Goal: Task Accomplishment & Management: Manage account settings

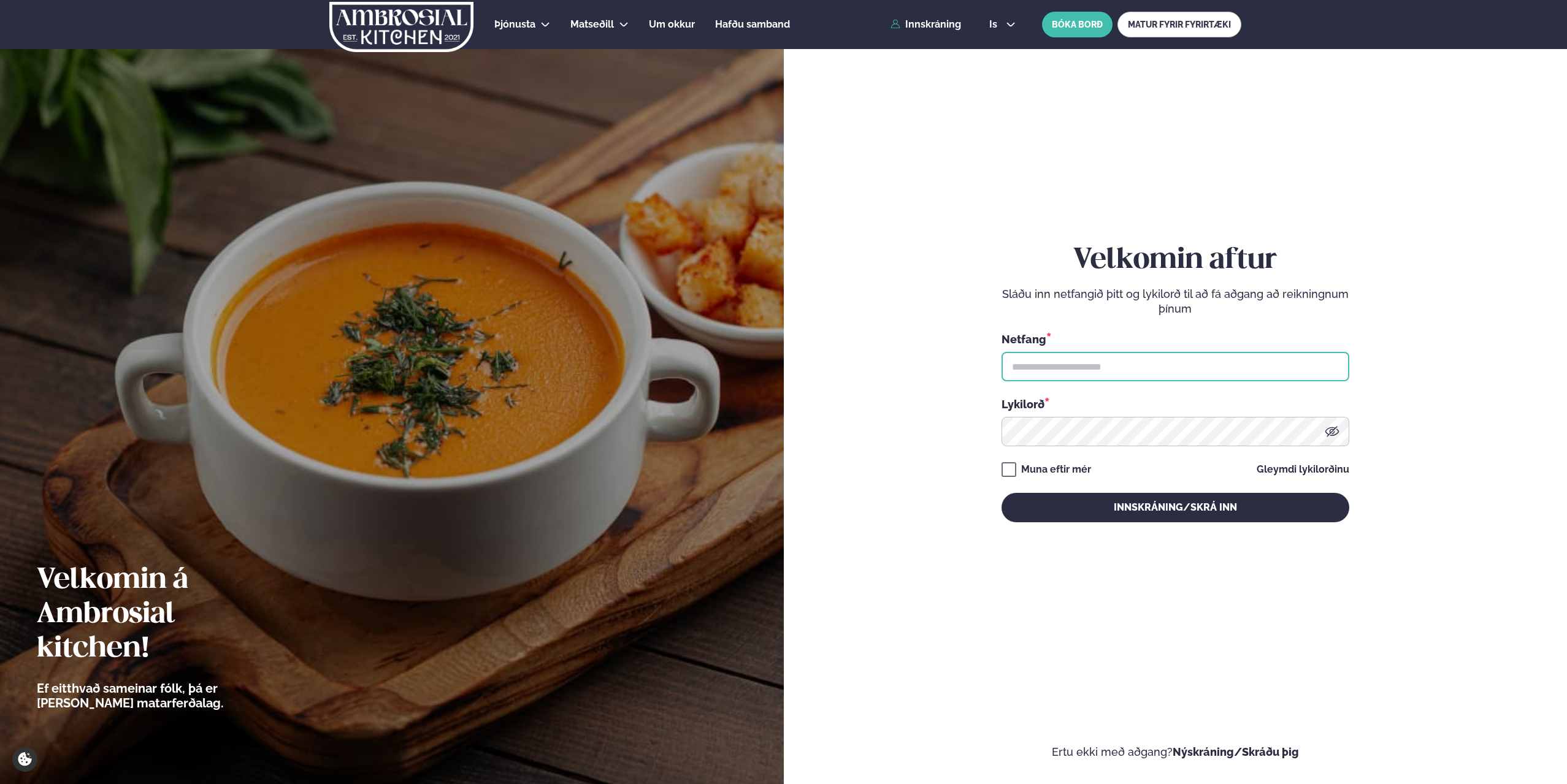
type input "**********"
click at [1056, 498] on button "Innskráning/Skrá inn" at bounding box center [1175, 508] width 348 height 29
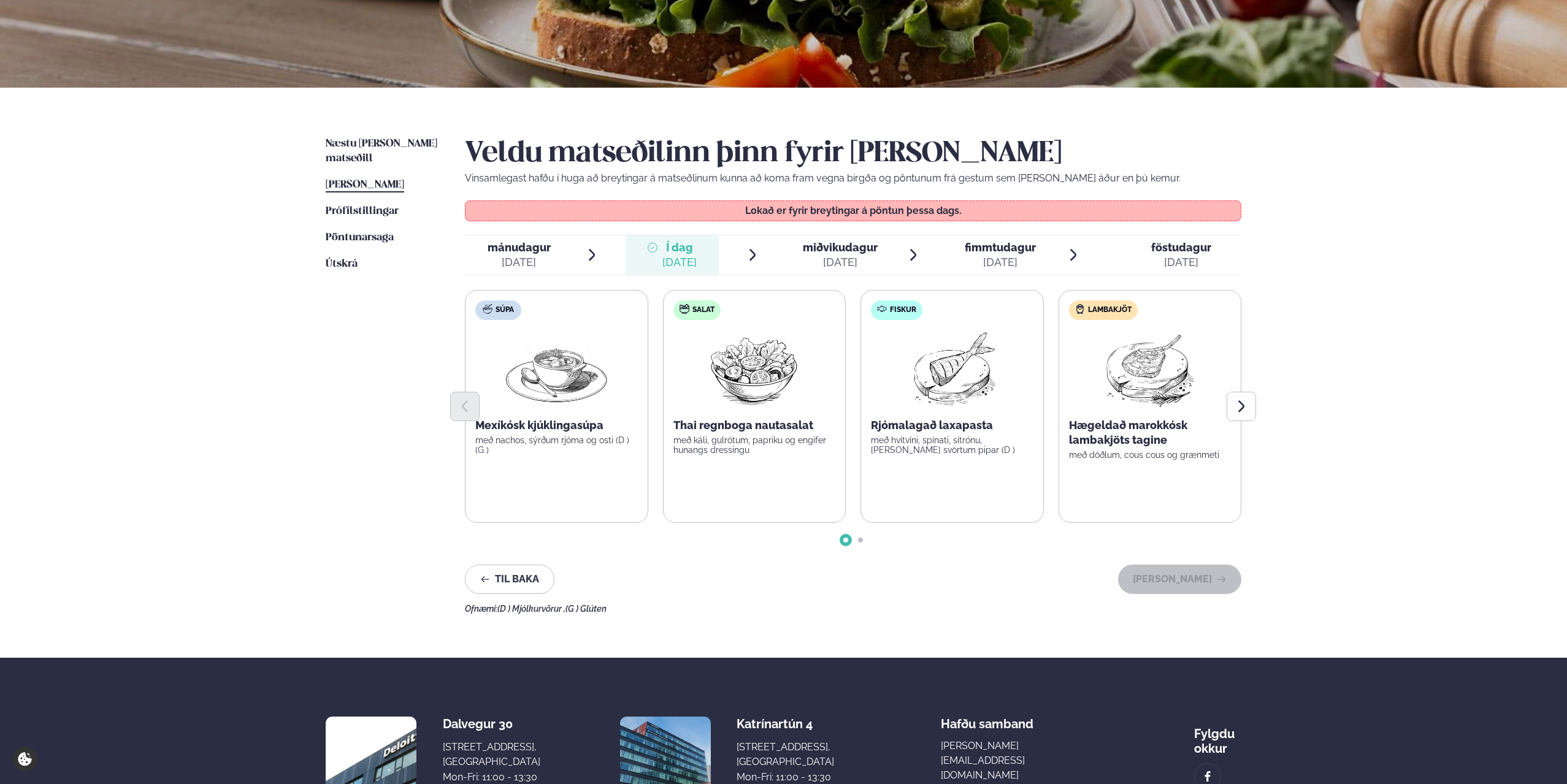
scroll to position [184, 0]
click at [849, 252] on span "miðvikudagur" at bounding box center [841, 247] width 75 height 13
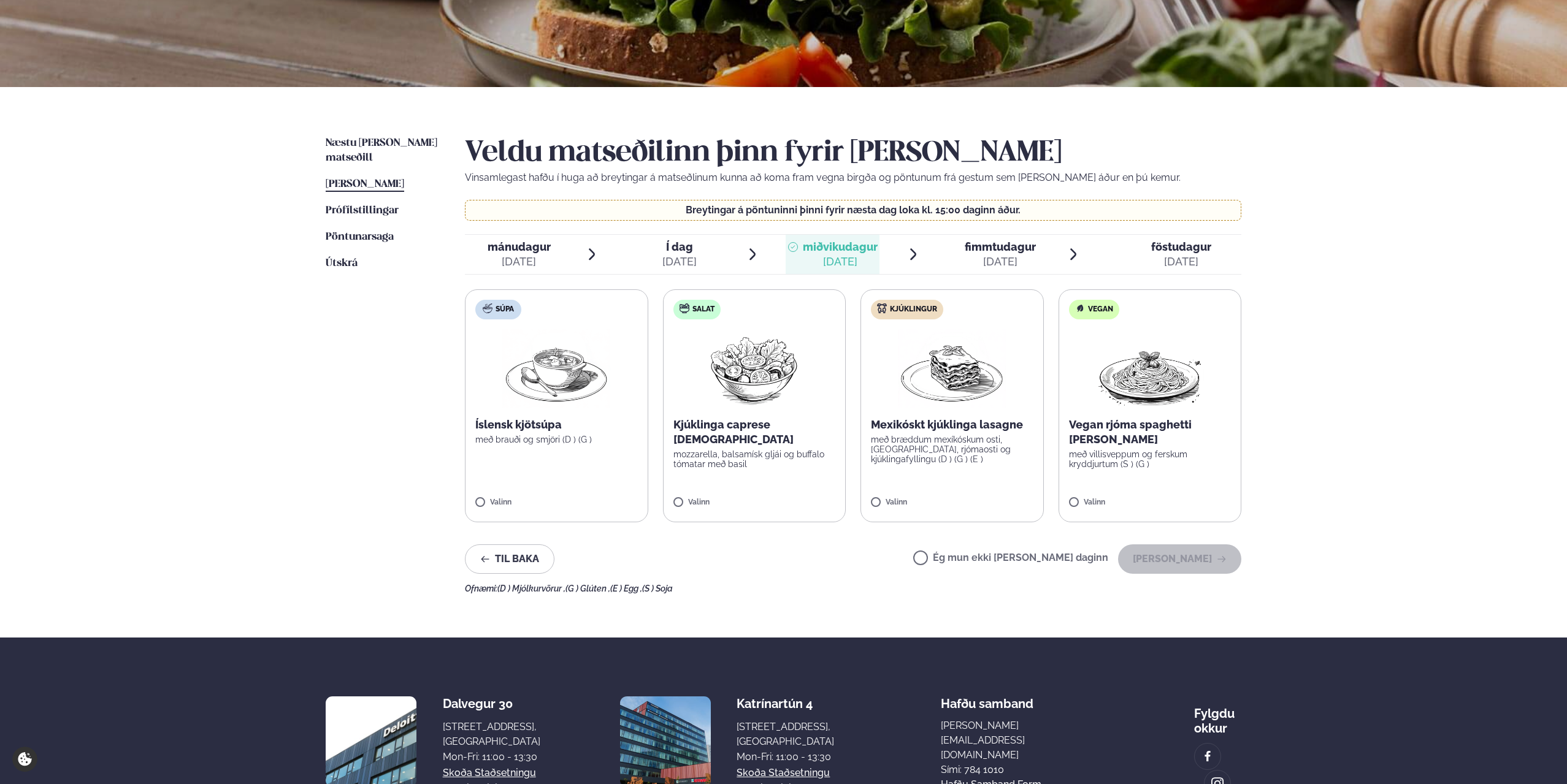
click at [987, 248] on span "fimmtudagur" at bounding box center [1000, 247] width 71 height 13
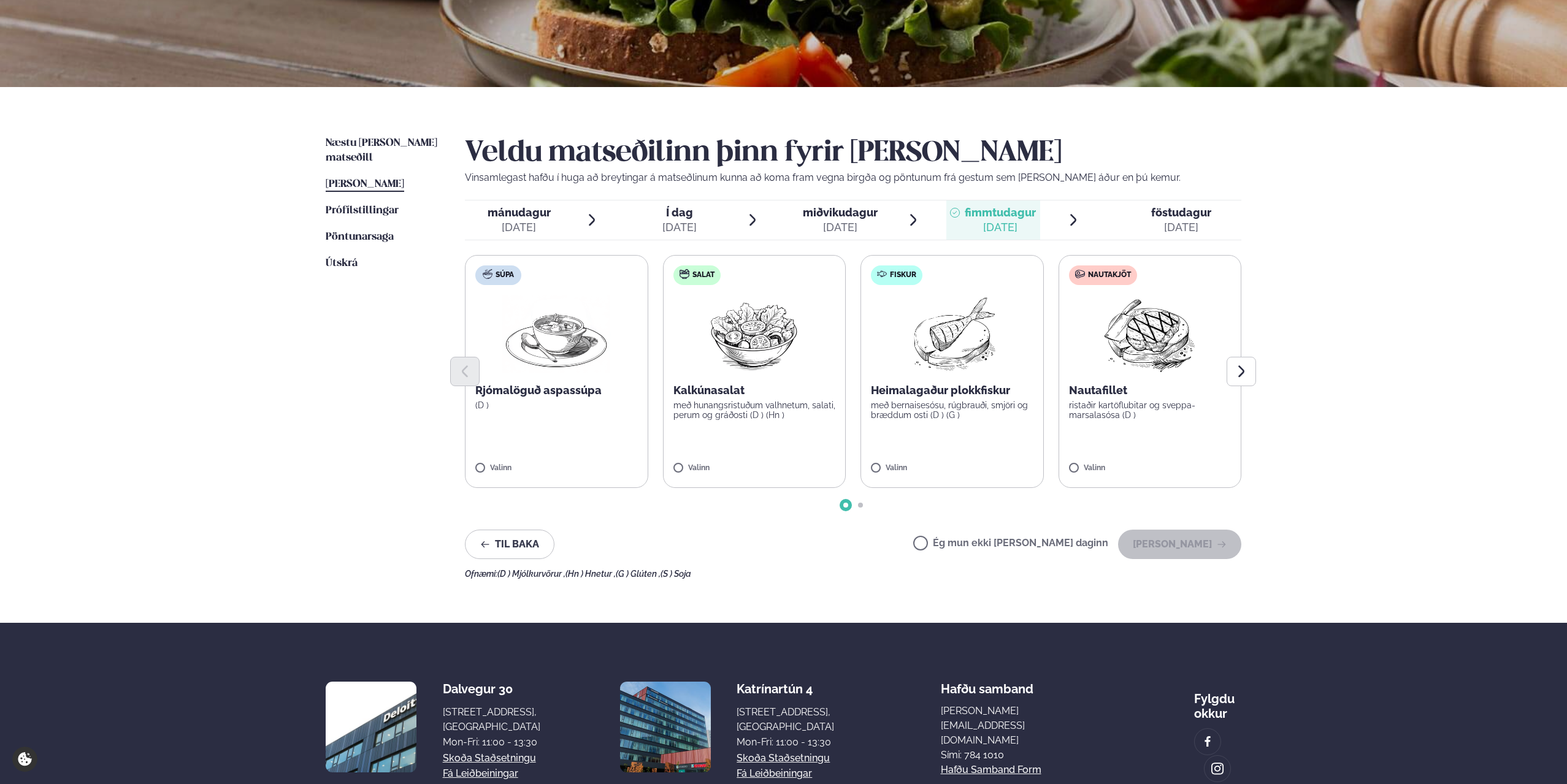
click at [822, 210] on span "miðvikudagur" at bounding box center [841, 213] width 75 height 13
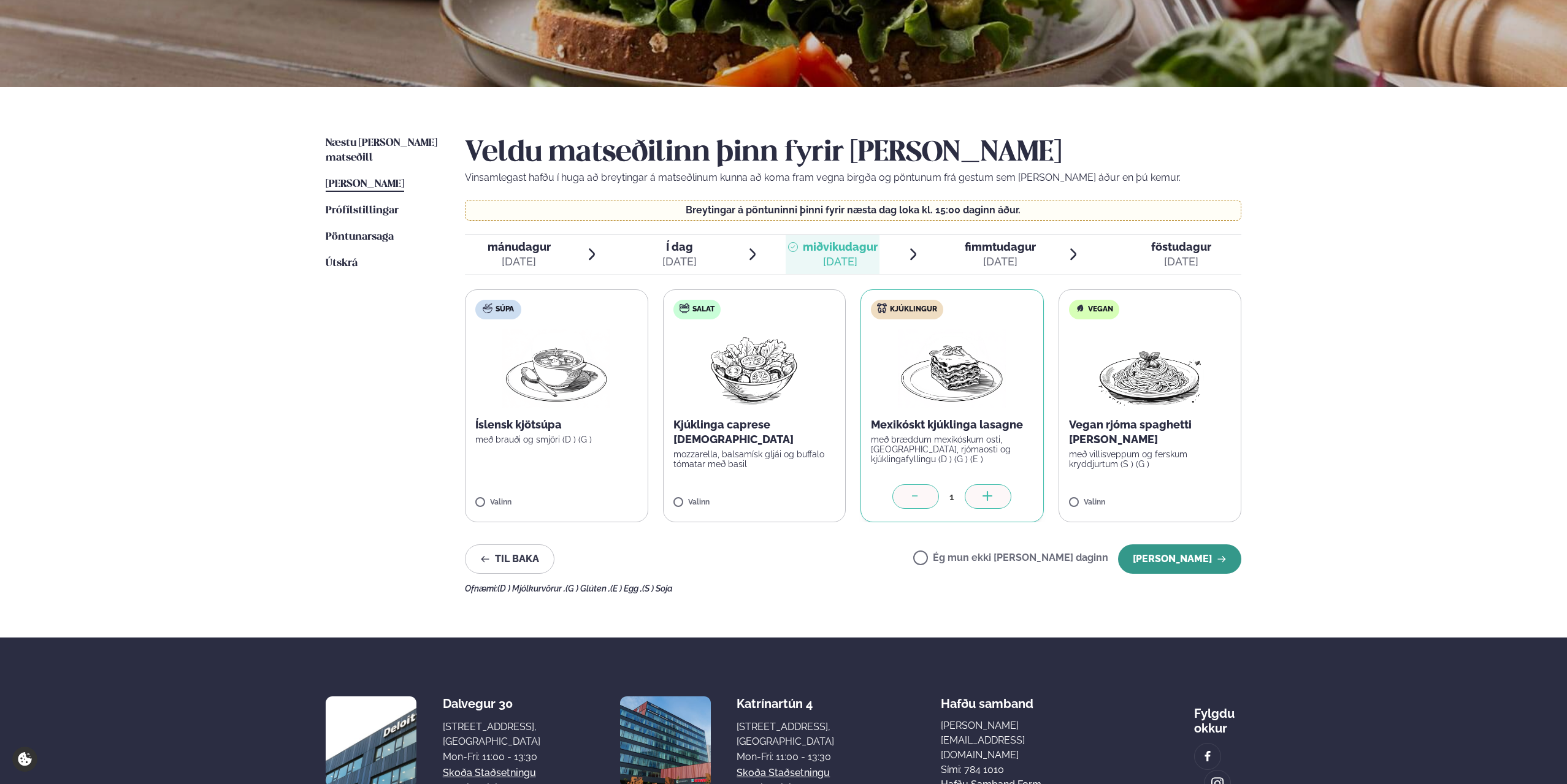
click at [1191, 554] on button "[PERSON_NAME]" at bounding box center [1180, 559] width 124 height 29
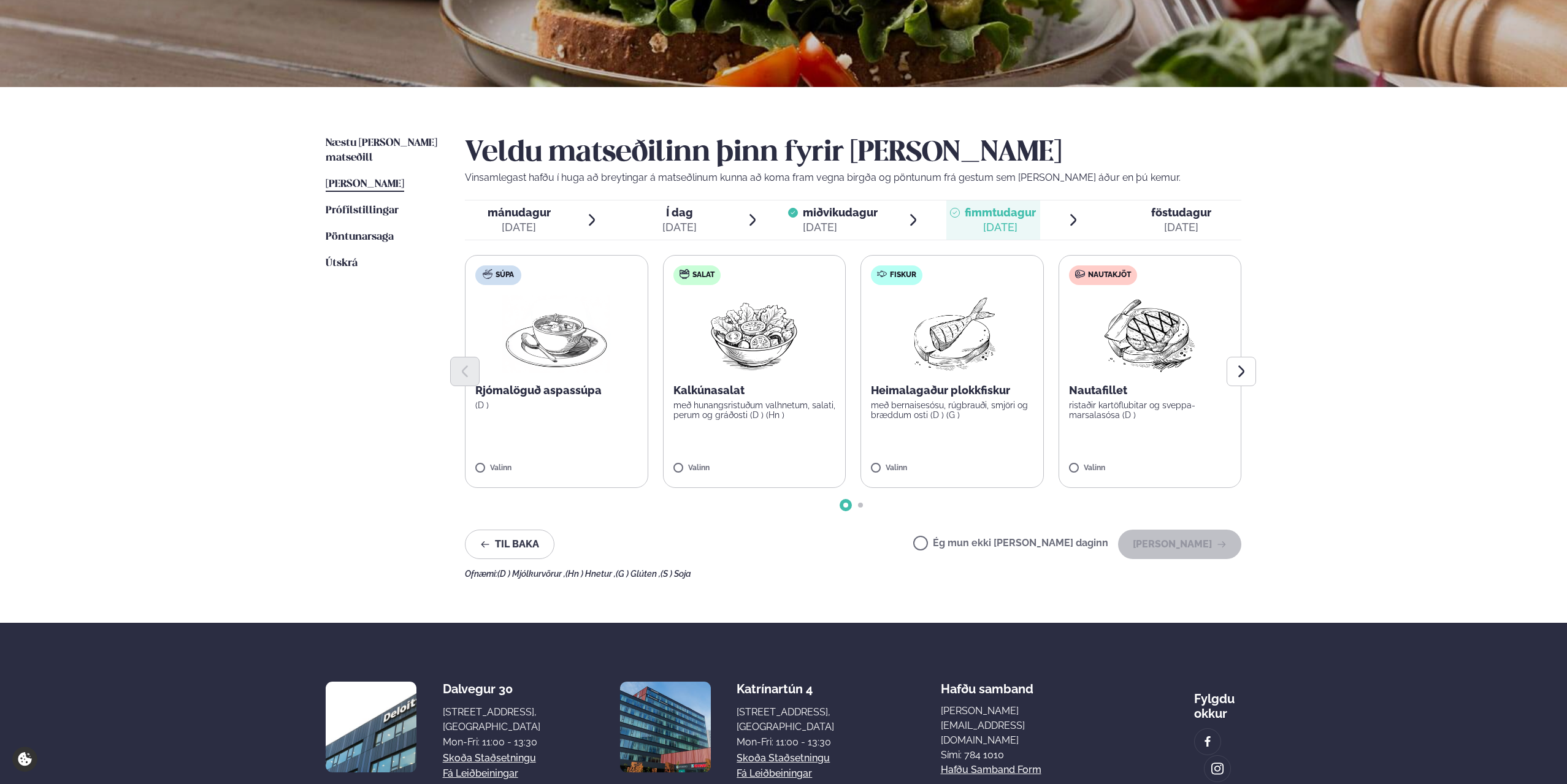
click at [1128, 414] on p "ristaðir kartöflubitar og sveppa- marsalasósa (D )" at bounding box center [1150, 410] width 162 height 20
click at [1174, 531] on button "[PERSON_NAME]" at bounding box center [1180, 544] width 124 height 29
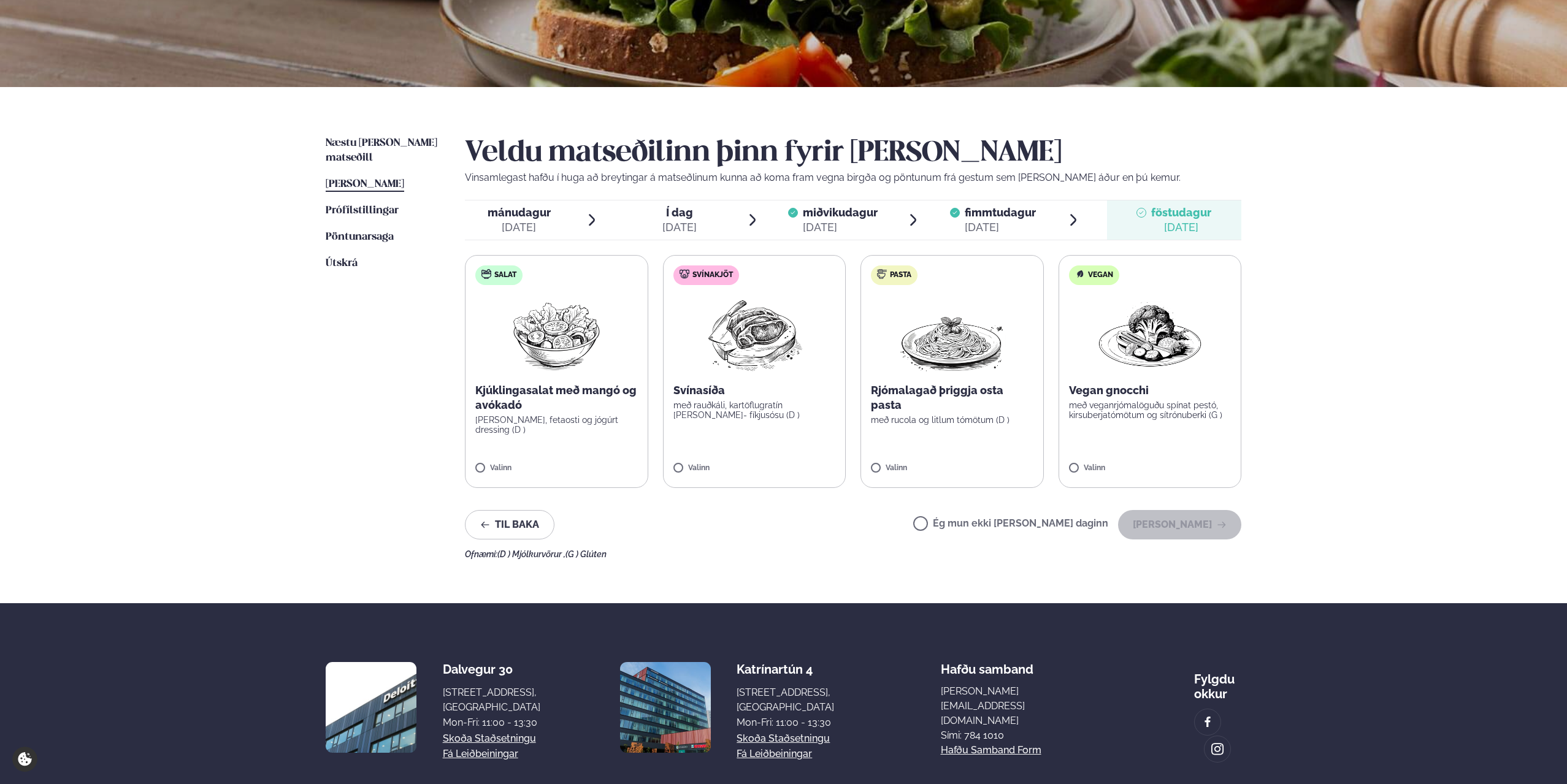
click at [964, 525] on label "Ég mun ekki [PERSON_NAME] daginn" at bounding box center [1011, 525] width 195 height 13
click at [1178, 528] on button "[PERSON_NAME]" at bounding box center [1180, 525] width 124 height 29
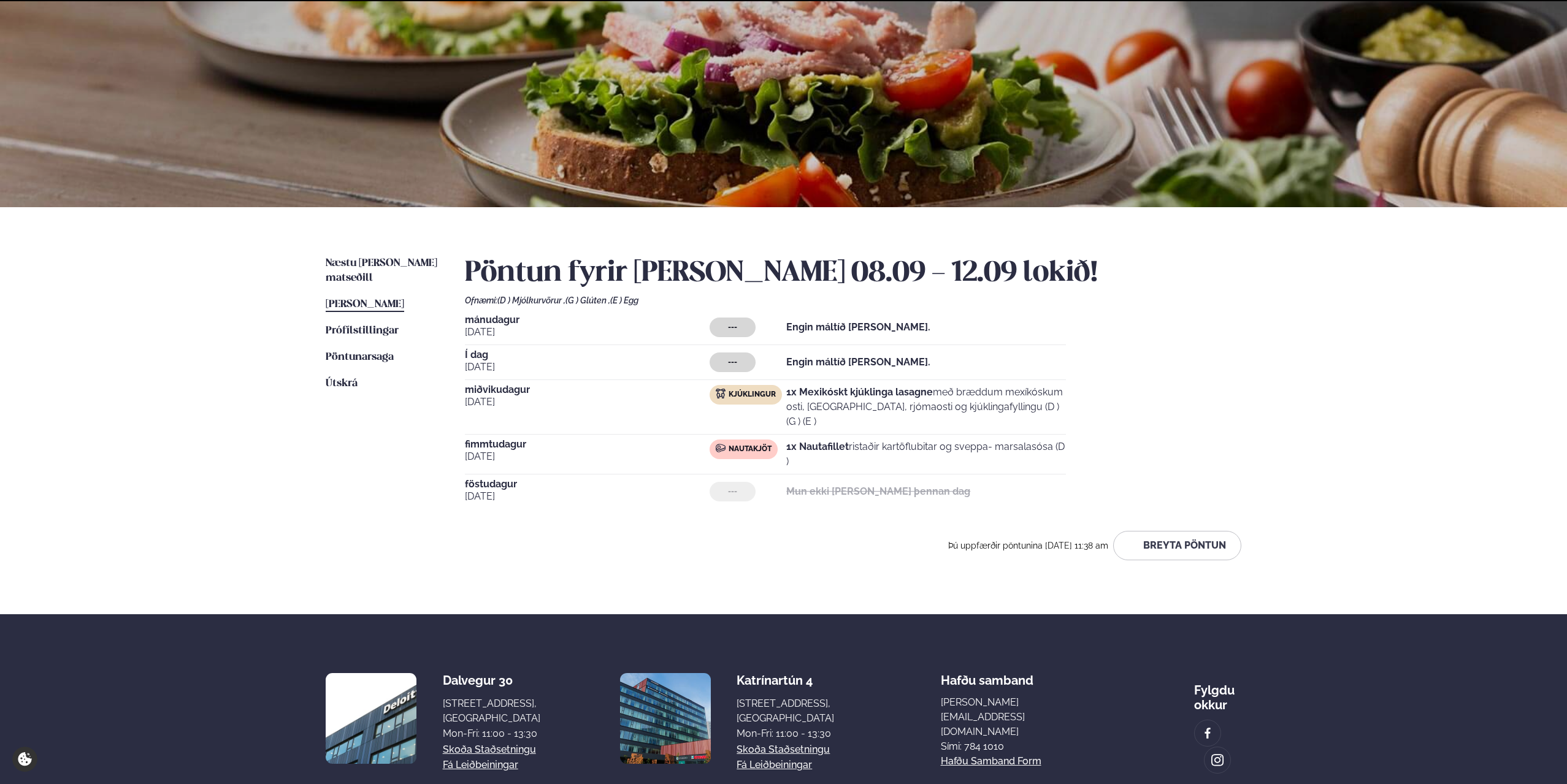
scroll to position [128, 0]
